Goal: Task Accomplishment & Management: Manage account settings

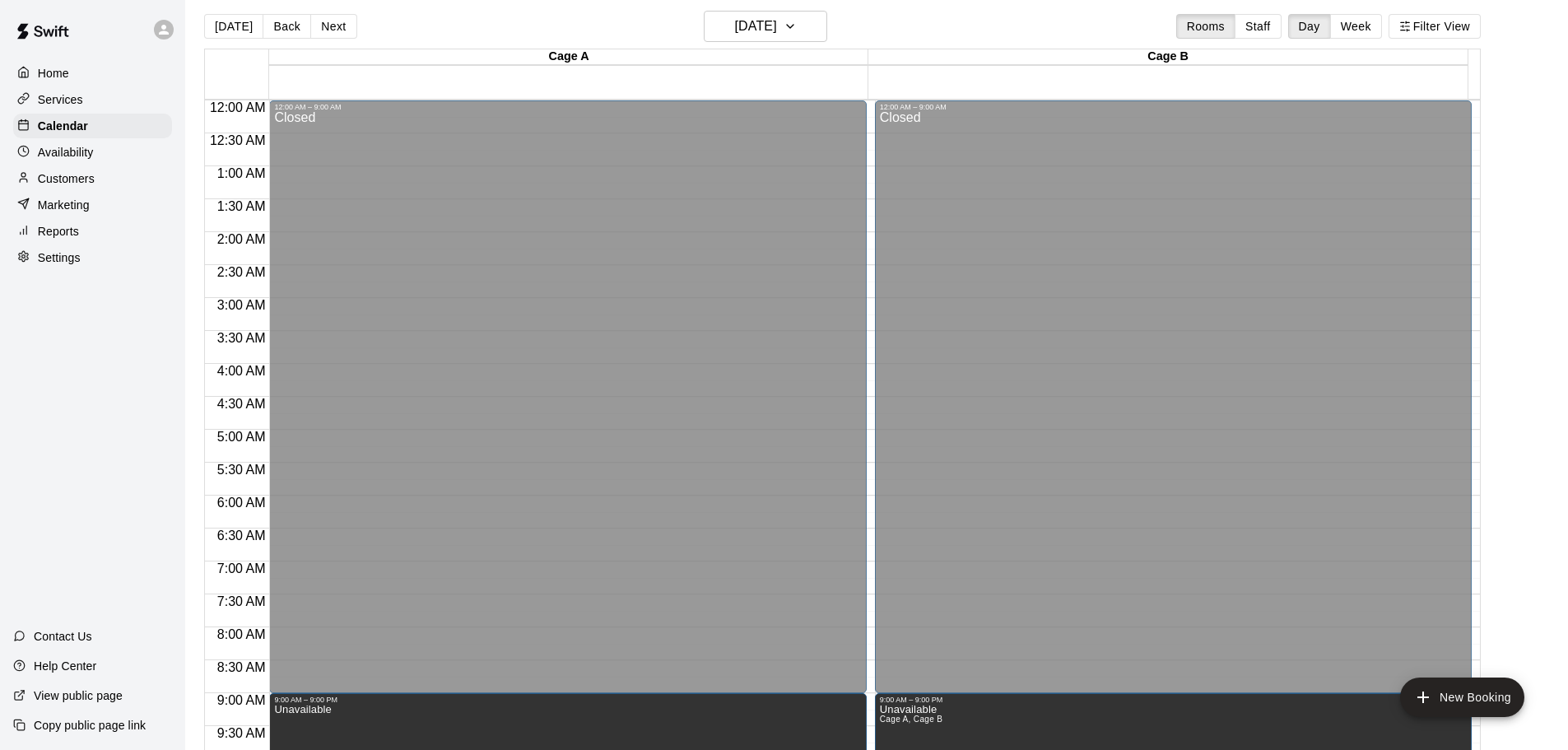
scroll to position [923, 0]
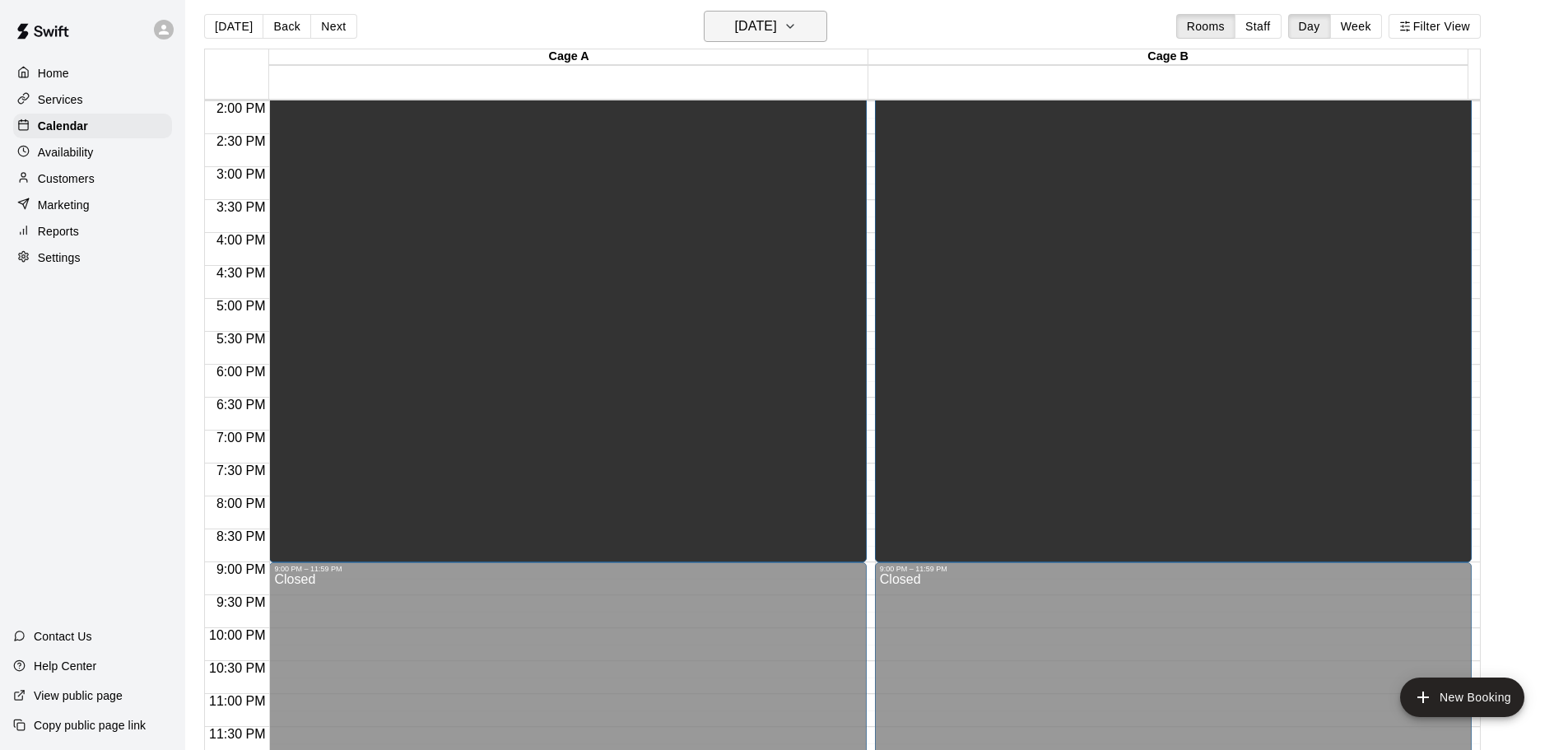
click at [769, 11] on button "[DATE]" at bounding box center [765, 26] width 124 height 32
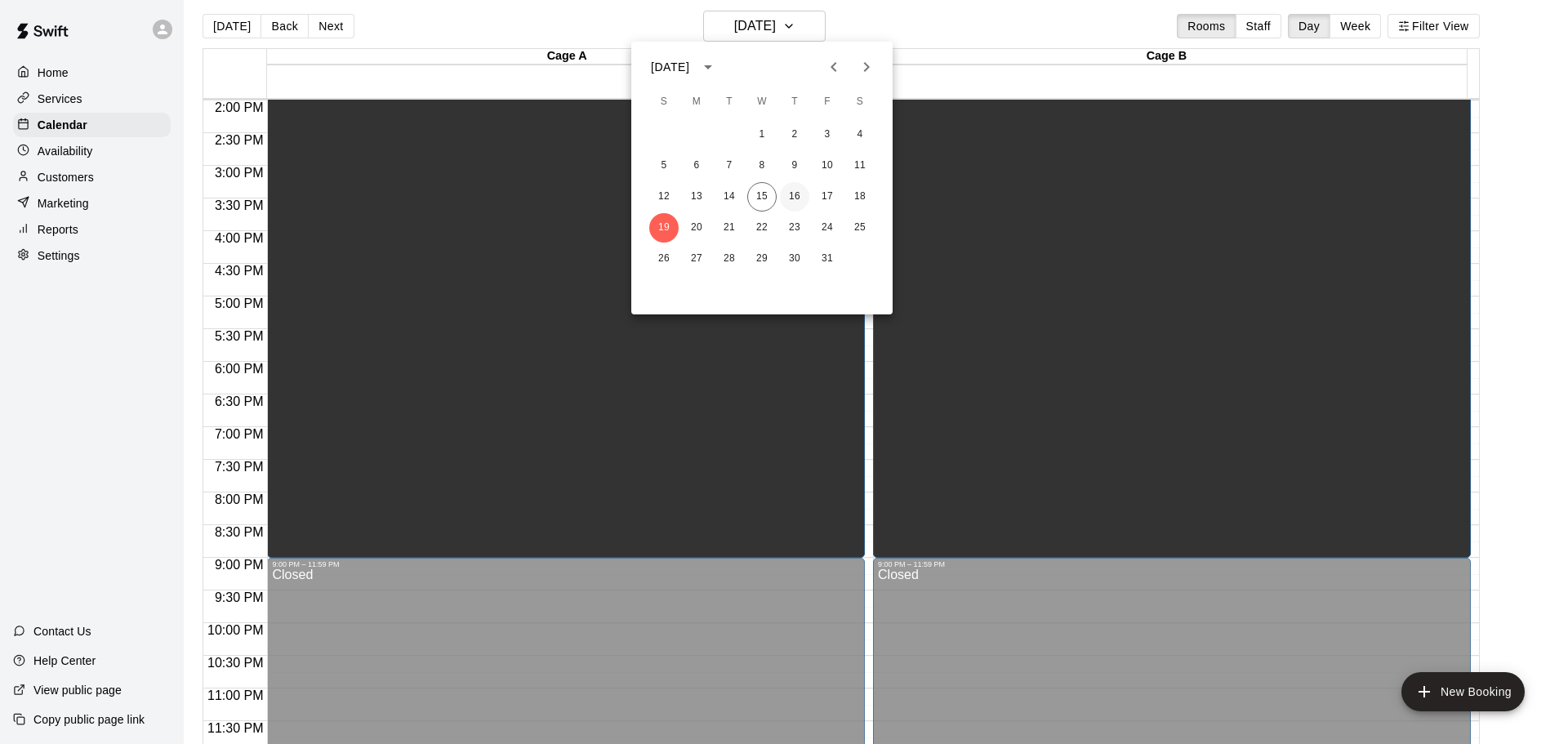
click at [790, 193] on button "16" at bounding box center [795, 197] width 30 height 30
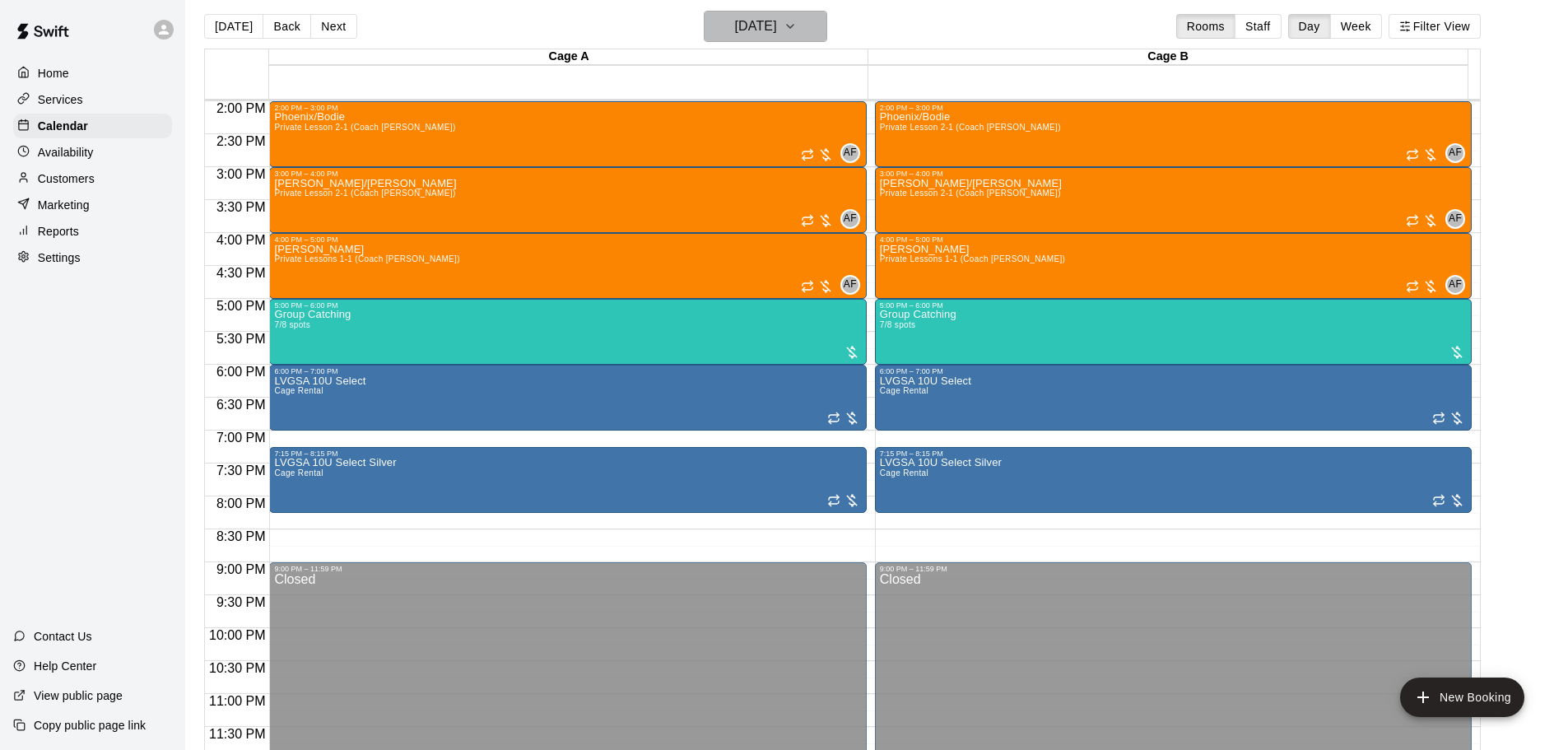
click at [789, 40] on button "[DATE]" at bounding box center [765, 26] width 124 height 32
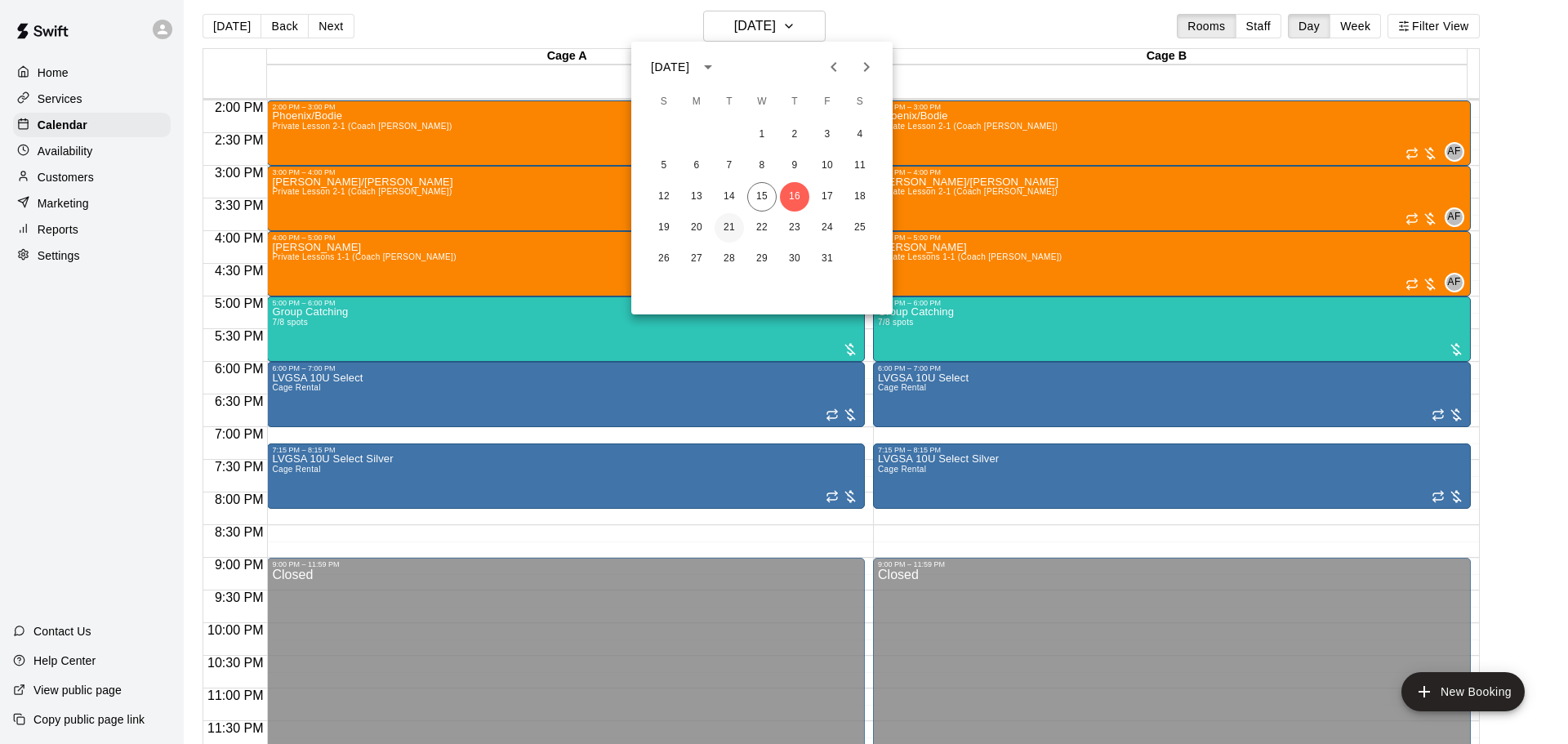
click at [730, 227] on button "21" at bounding box center [730, 228] width 30 height 30
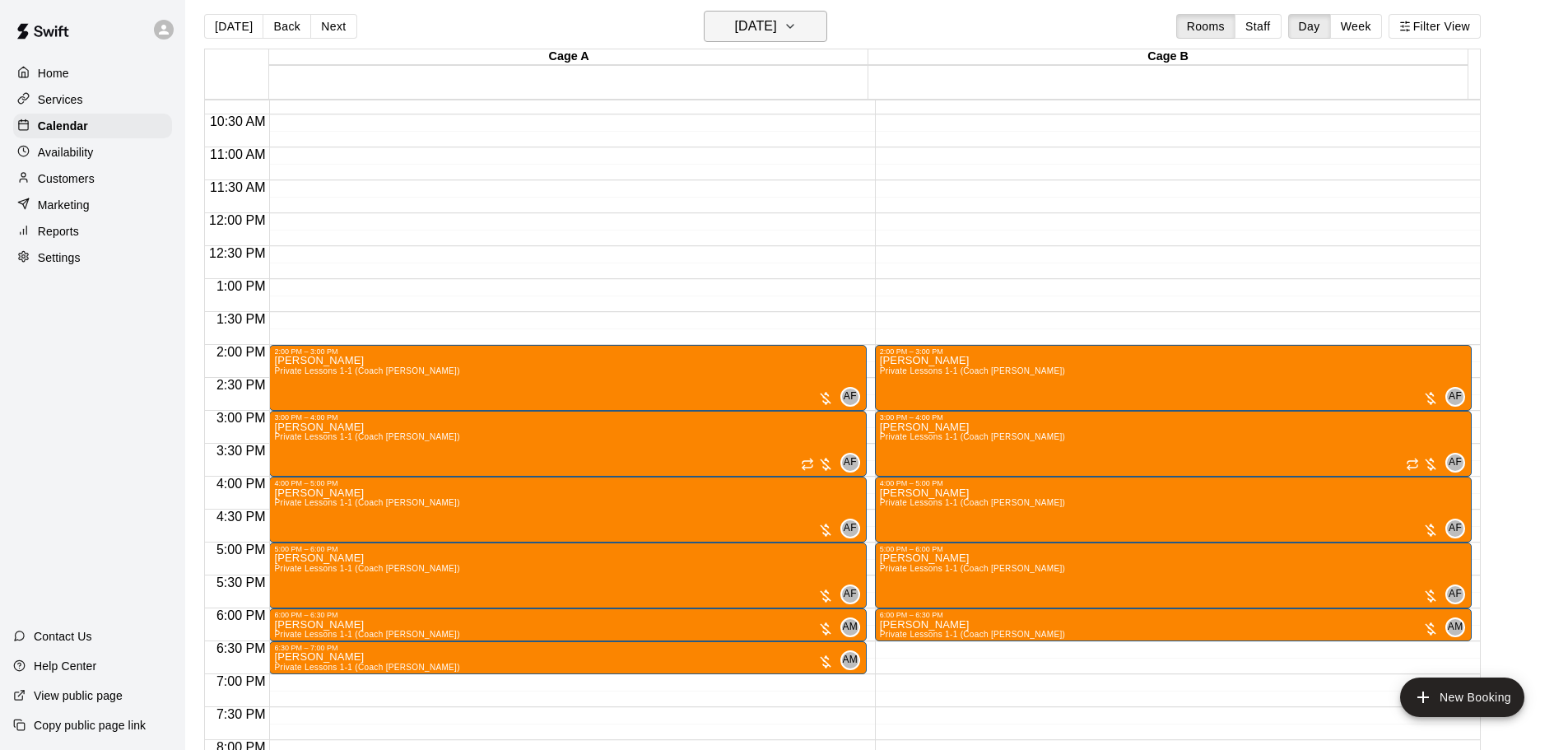
scroll to position [676, 0]
click at [764, 16] on h6 "[DATE]" at bounding box center [756, 26] width 42 height 23
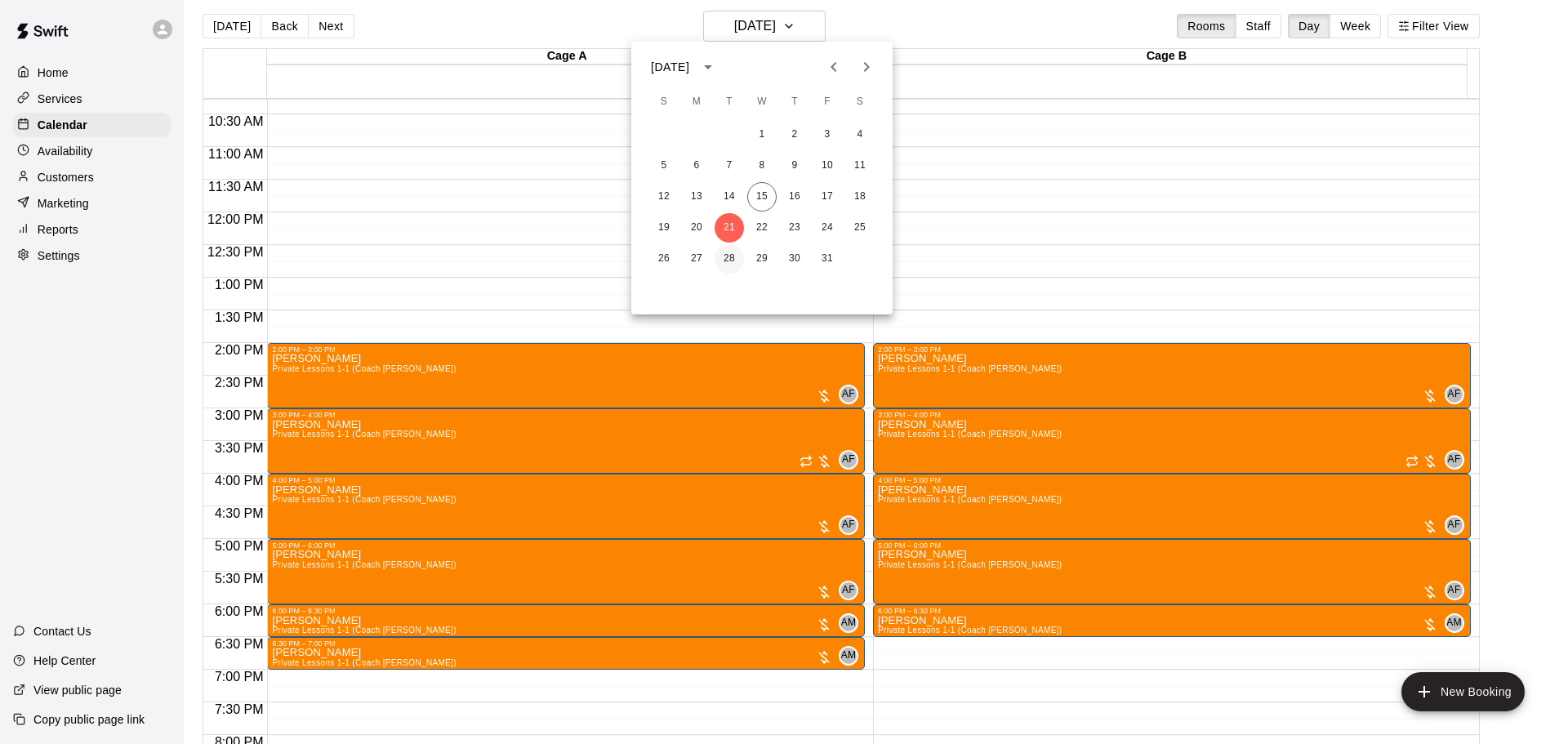
click at [727, 257] on button "28" at bounding box center [730, 258] width 30 height 30
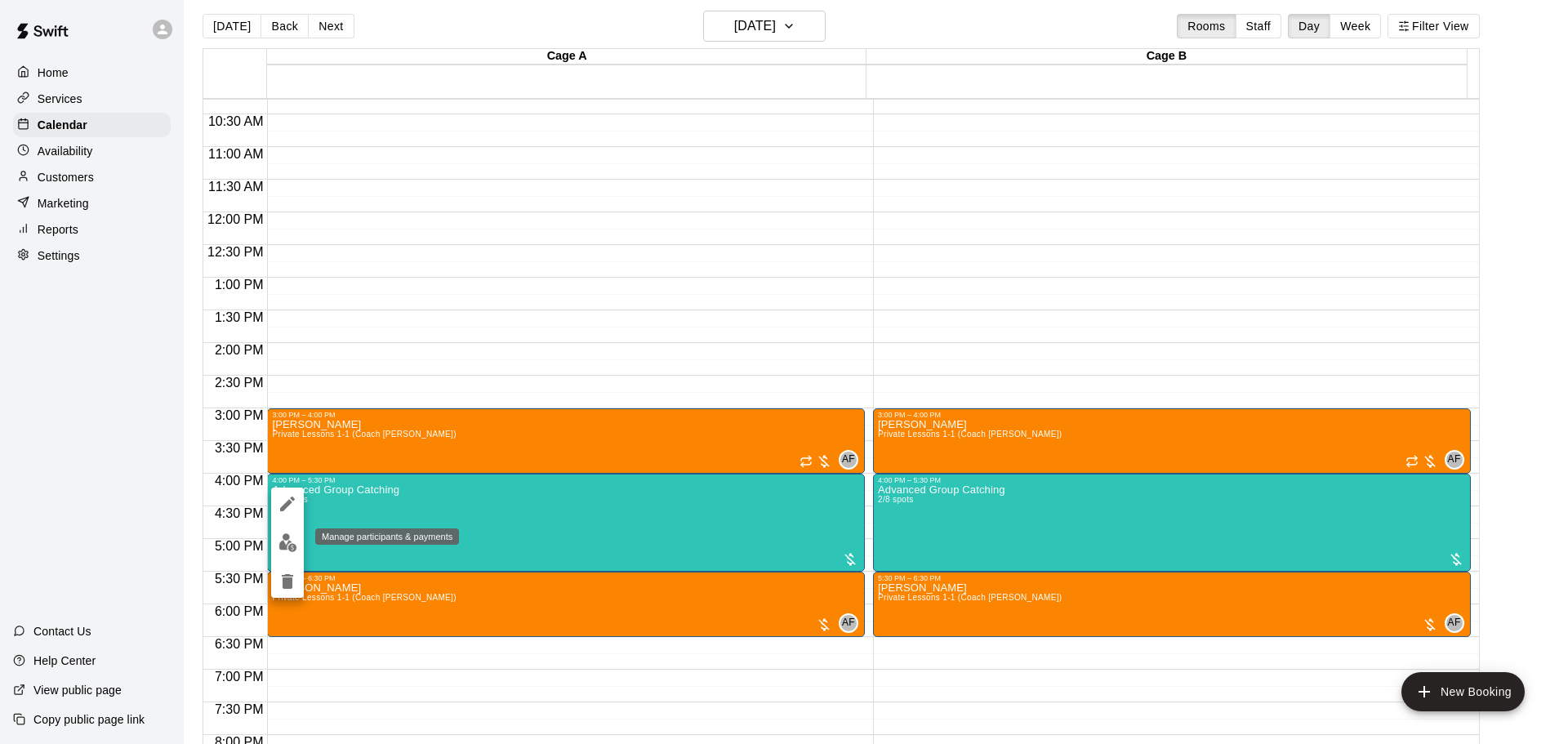
click at [288, 543] on img "edit" at bounding box center [288, 543] width 19 height 19
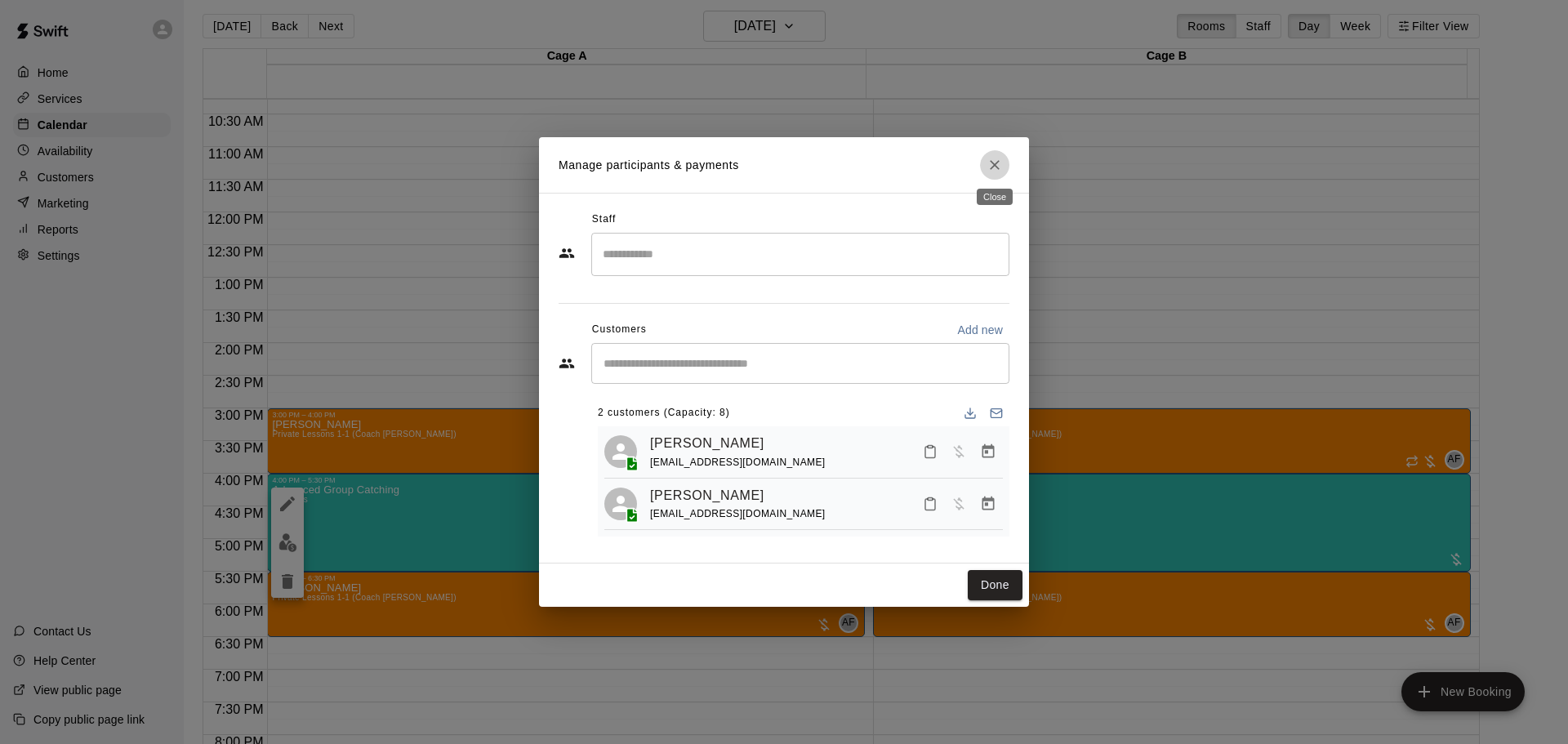
click at [996, 161] on icon "Close" at bounding box center [994, 164] width 10 height 10
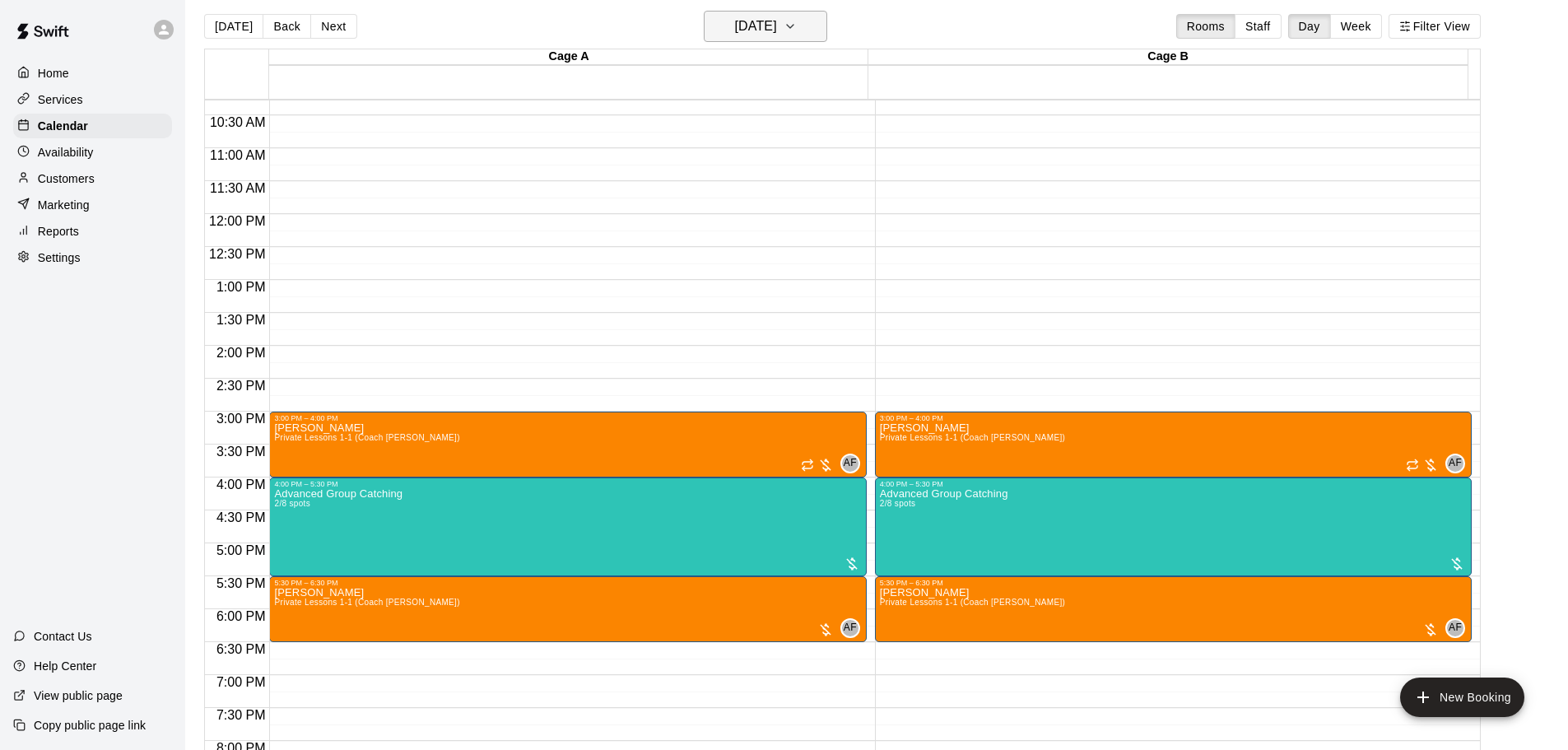
click at [805, 23] on button "[DATE]" at bounding box center [765, 26] width 124 height 32
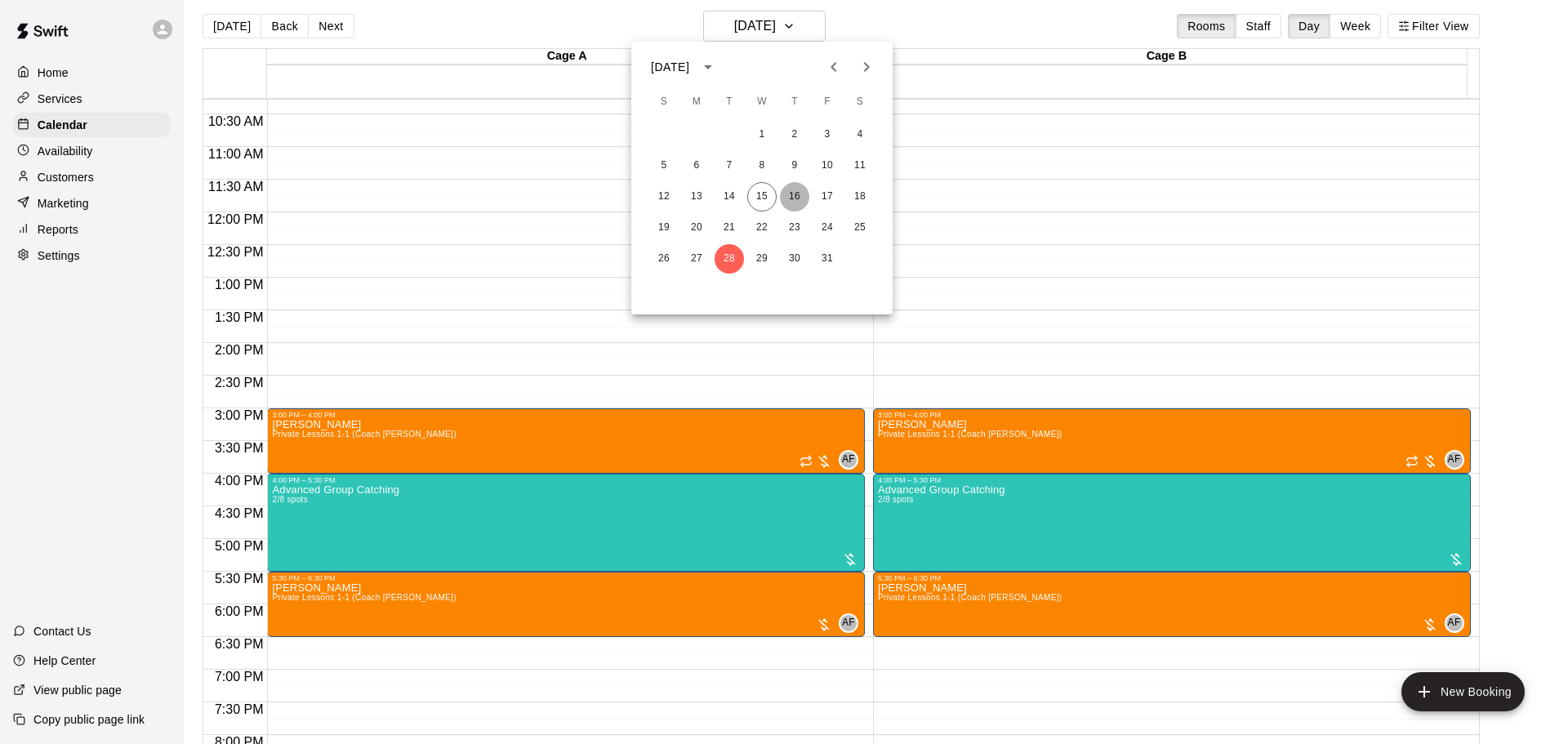
click at [793, 198] on button "16" at bounding box center [795, 197] width 30 height 30
